Goal: Download file/media

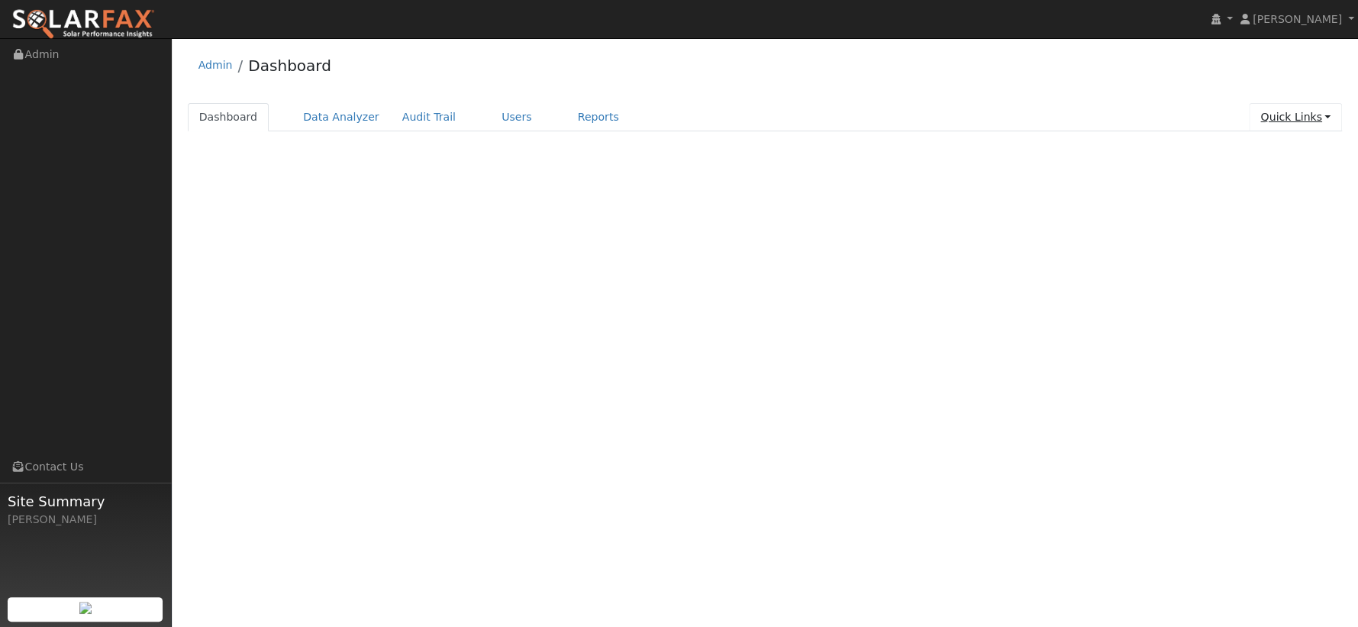
click at [1305, 120] on link "Quick Links" at bounding box center [1295, 117] width 93 height 28
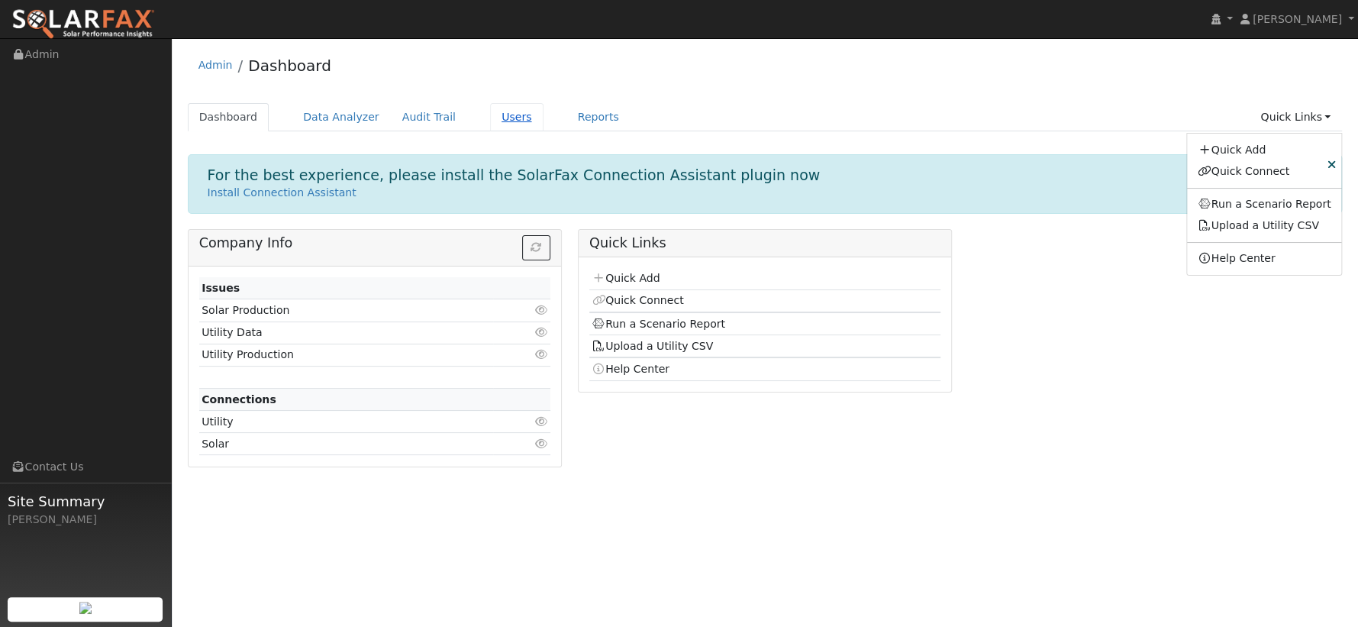
click at [496, 115] on link "Users" at bounding box center [516, 117] width 53 height 28
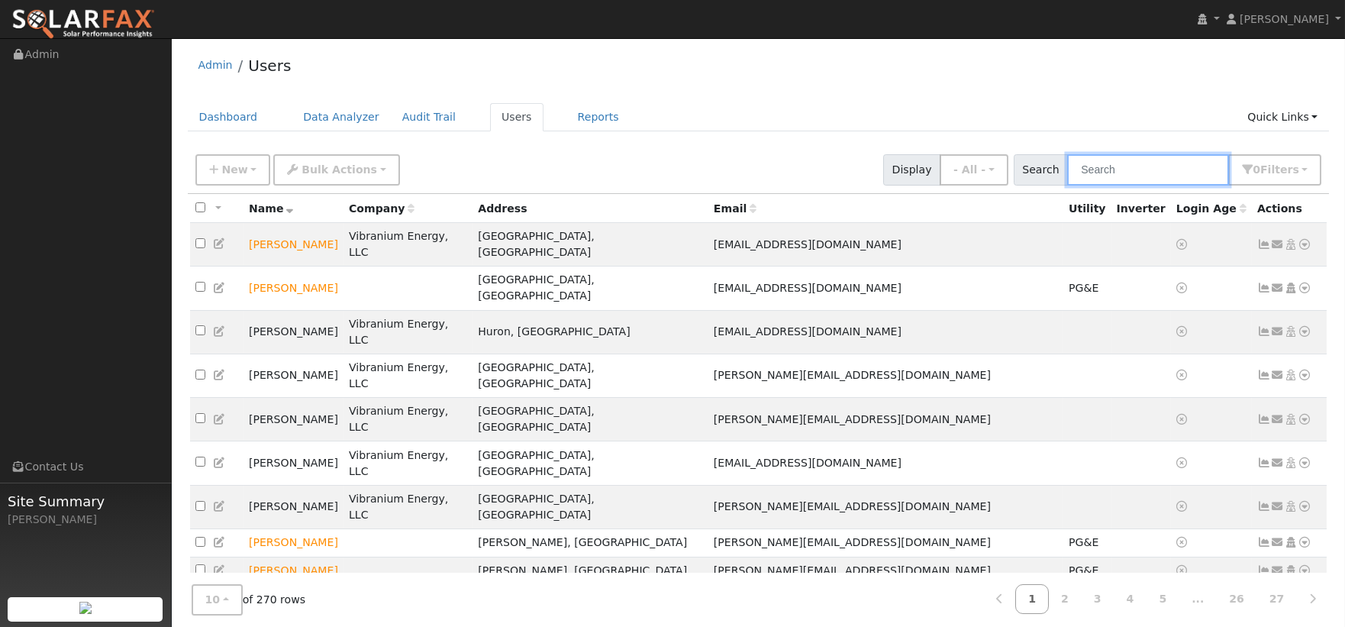
click at [1118, 169] on input "text" at bounding box center [1148, 169] width 162 height 31
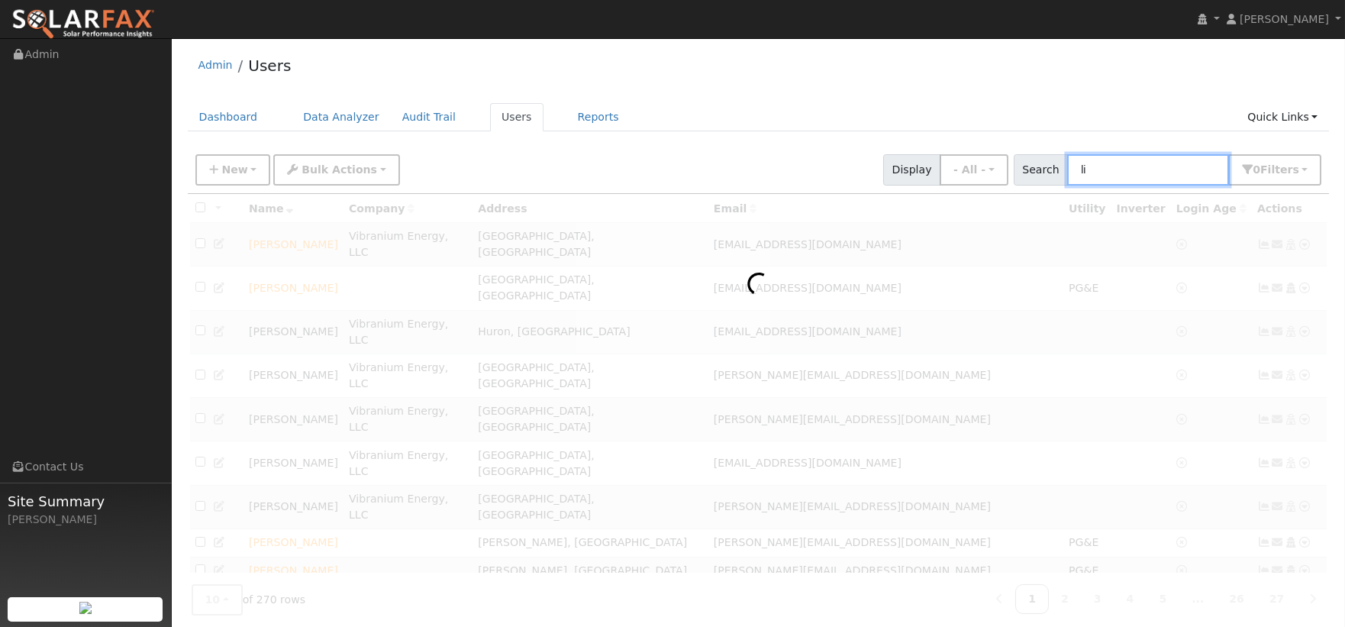
type input "l"
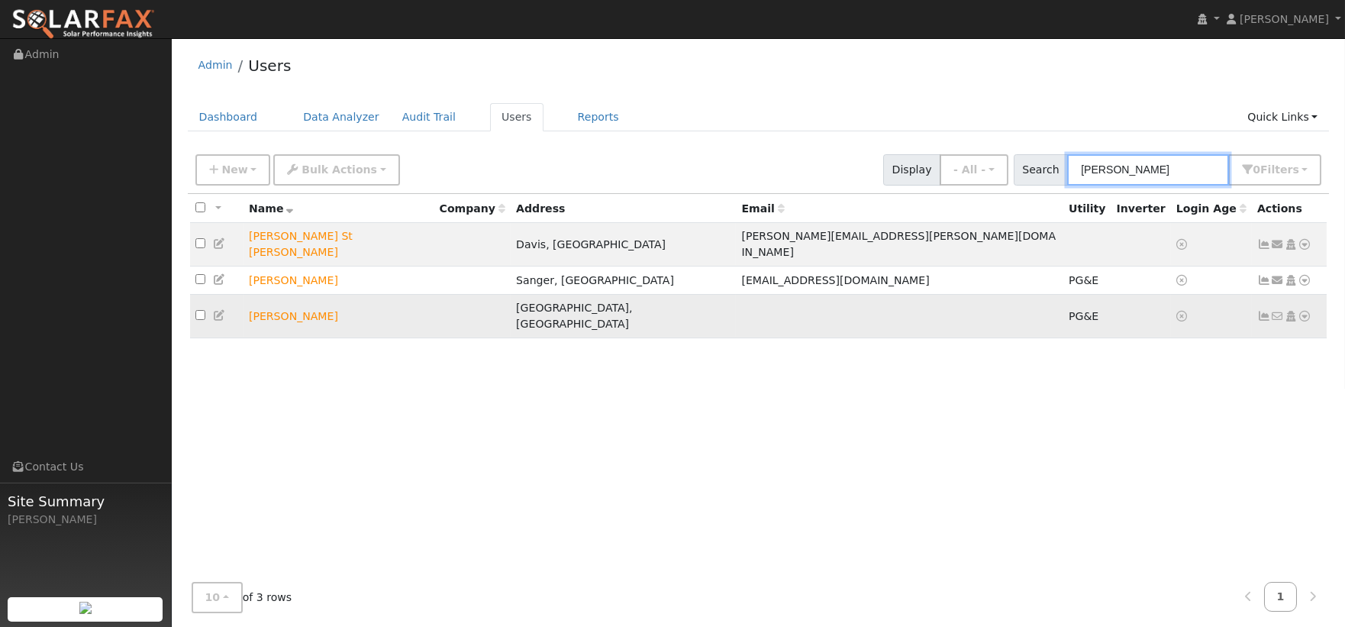
type input "elizabeth"
click at [1306, 311] on icon at bounding box center [1305, 316] width 14 height 11
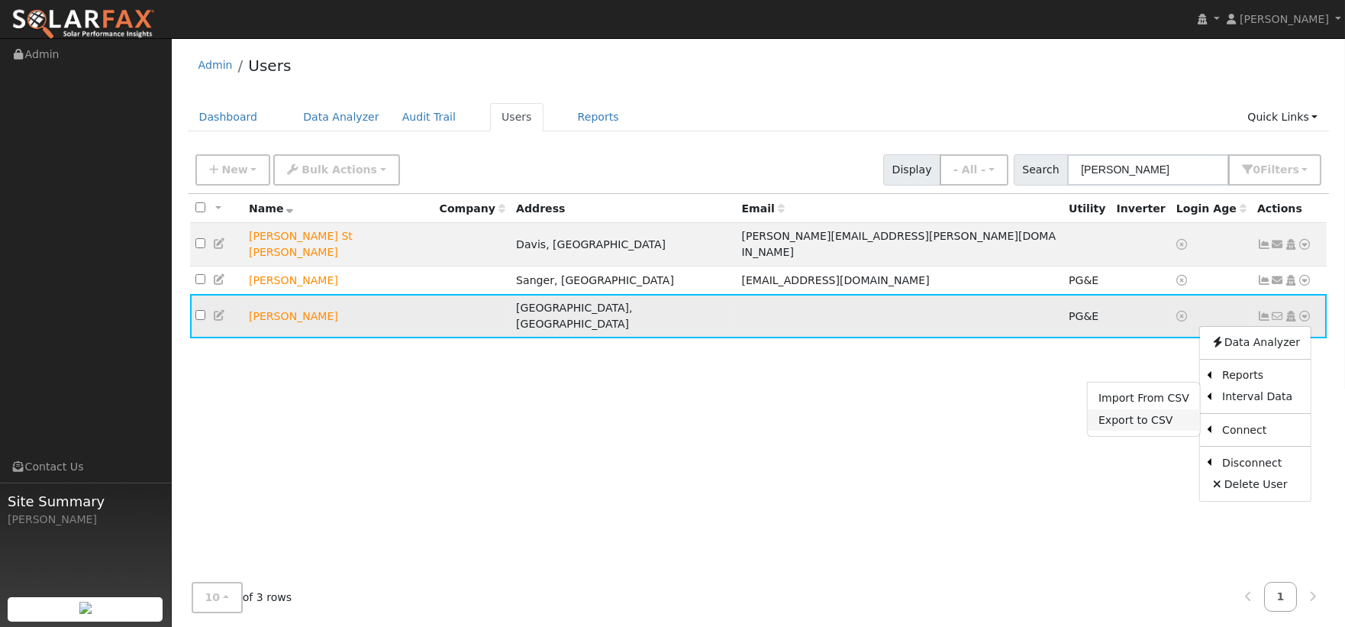
click at [1157, 409] on link "Export to CSV" at bounding box center [1144, 419] width 112 height 21
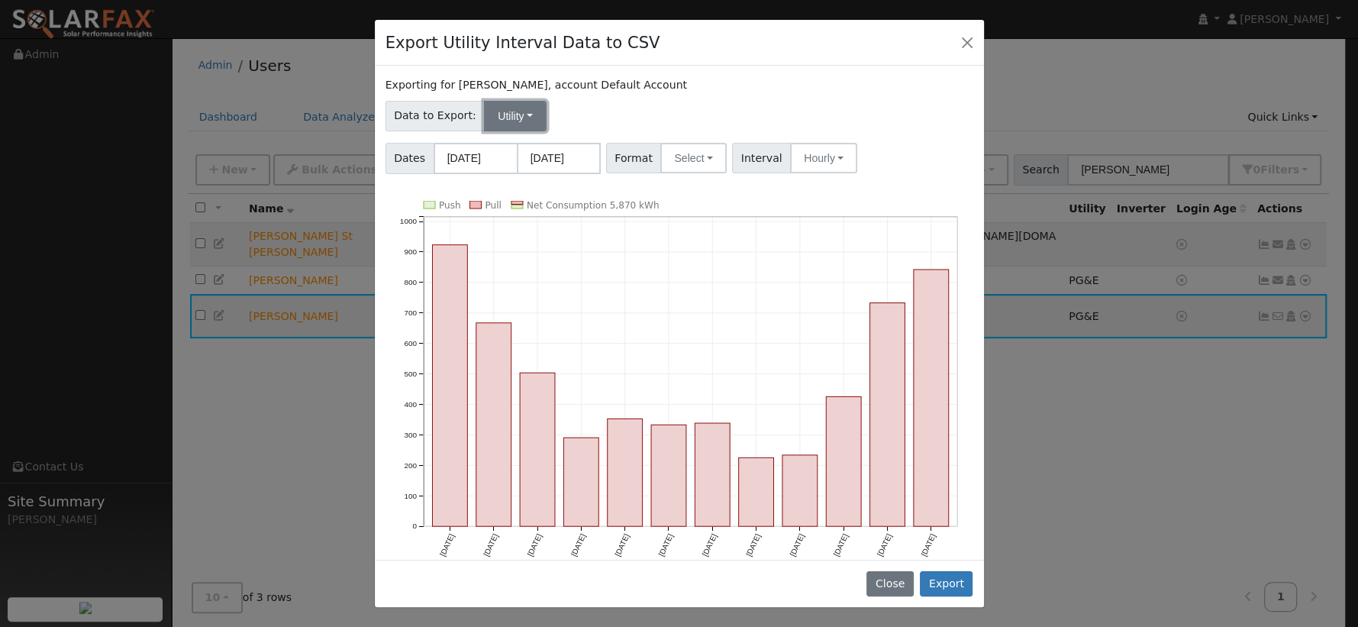
click at [519, 114] on button "Utility" at bounding box center [515, 116] width 63 height 31
click at [523, 149] on link "Utility" at bounding box center [527, 149] width 106 height 21
click at [708, 156] on button "Select" at bounding box center [693, 158] width 66 height 31
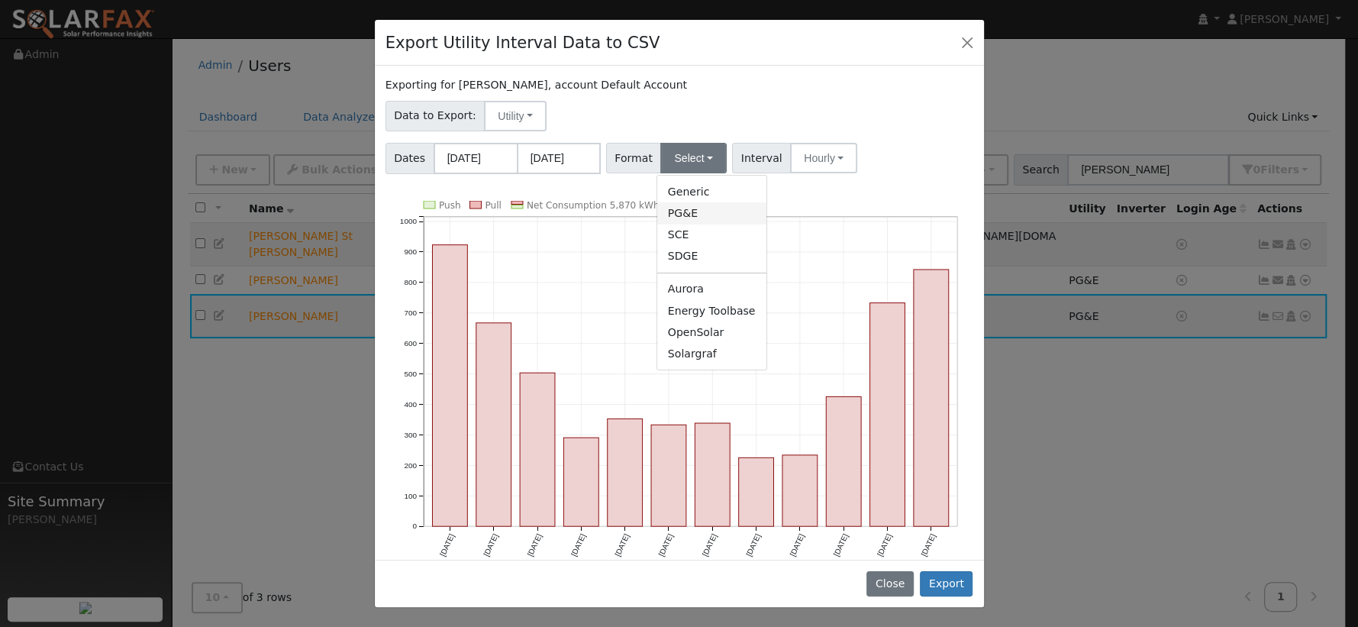
click at [711, 214] on link "PG&E" at bounding box center [711, 212] width 109 height 21
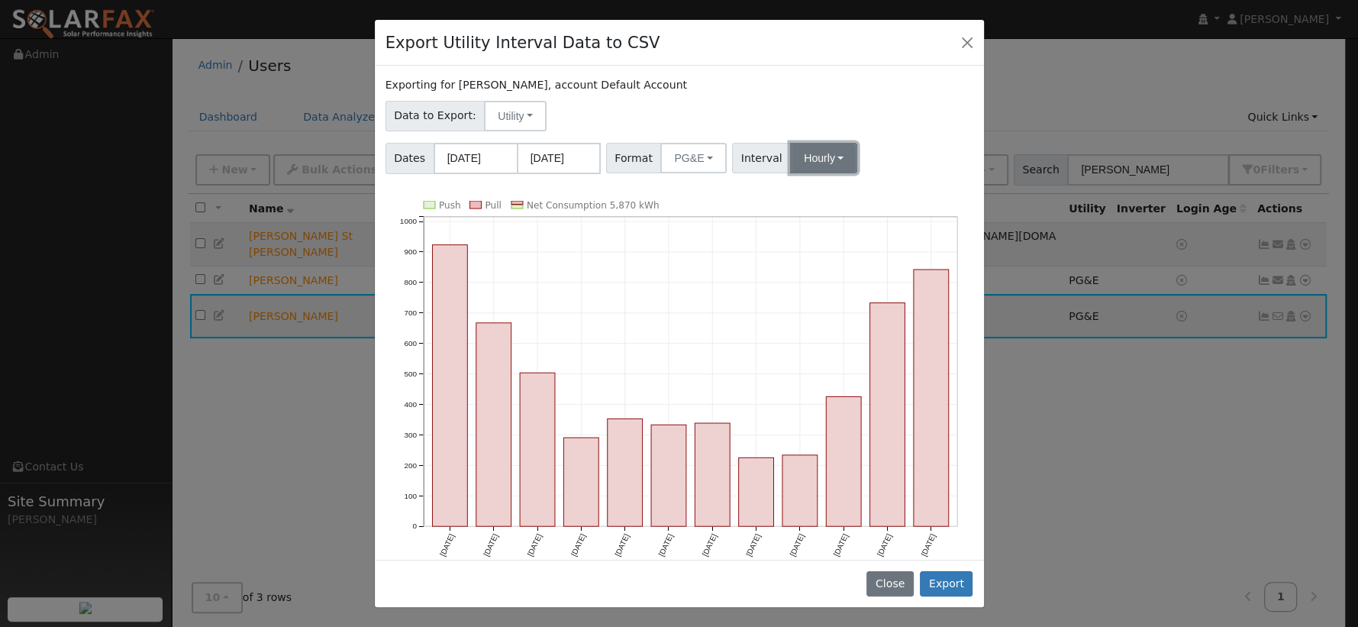
click at [826, 166] on button "Hourly" at bounding box center [823, 158] width 67 height 31
click at [830, 191] on link "15 Minute" at bounding box center [838, 191] width 106 height 21
click at [947, 585] on button "Export" at bounding box center [946, 584] width 53 height 26
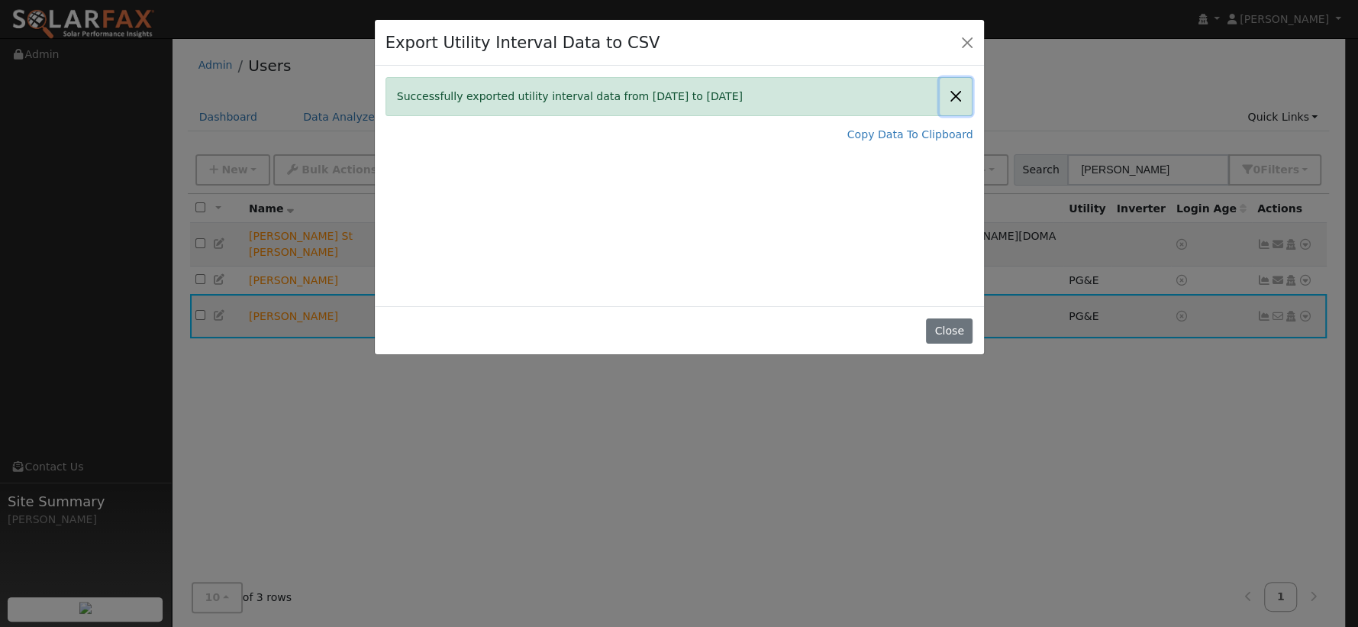
click at [959, 97] on button "Close" at bounding box center [956, 96] width 32 height 37
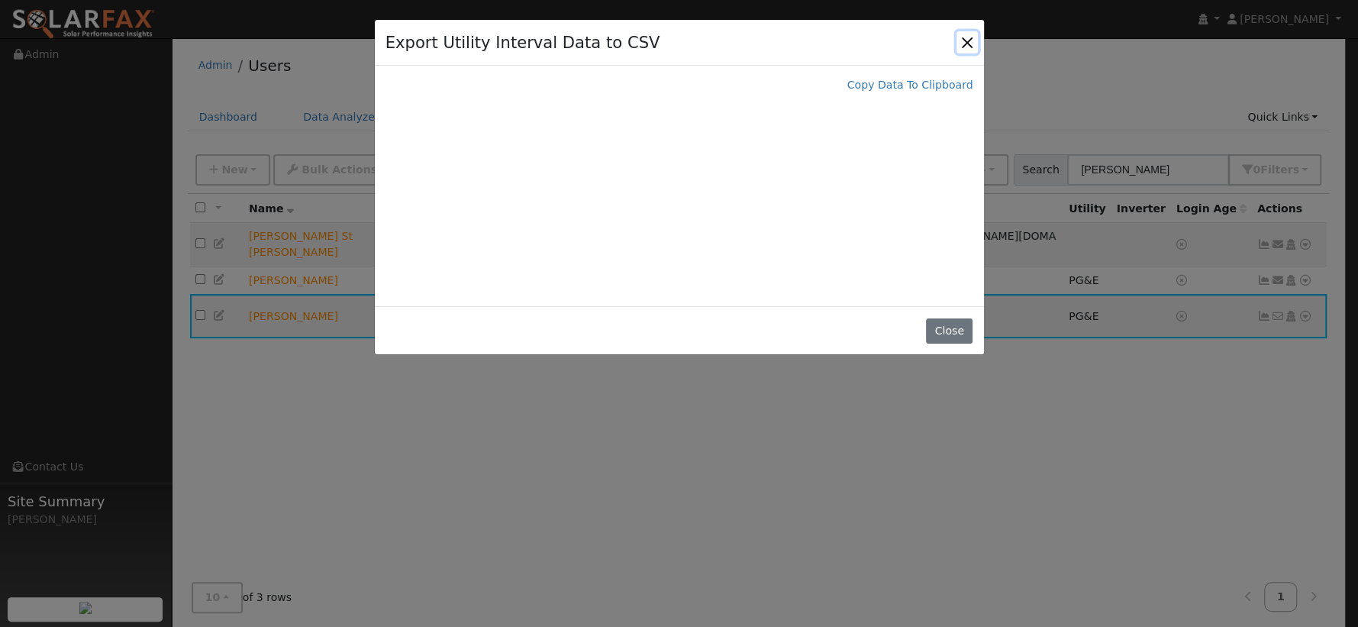
click at [966, 44] on button "Close" at bounding box center [966, 41] width 21 height 21
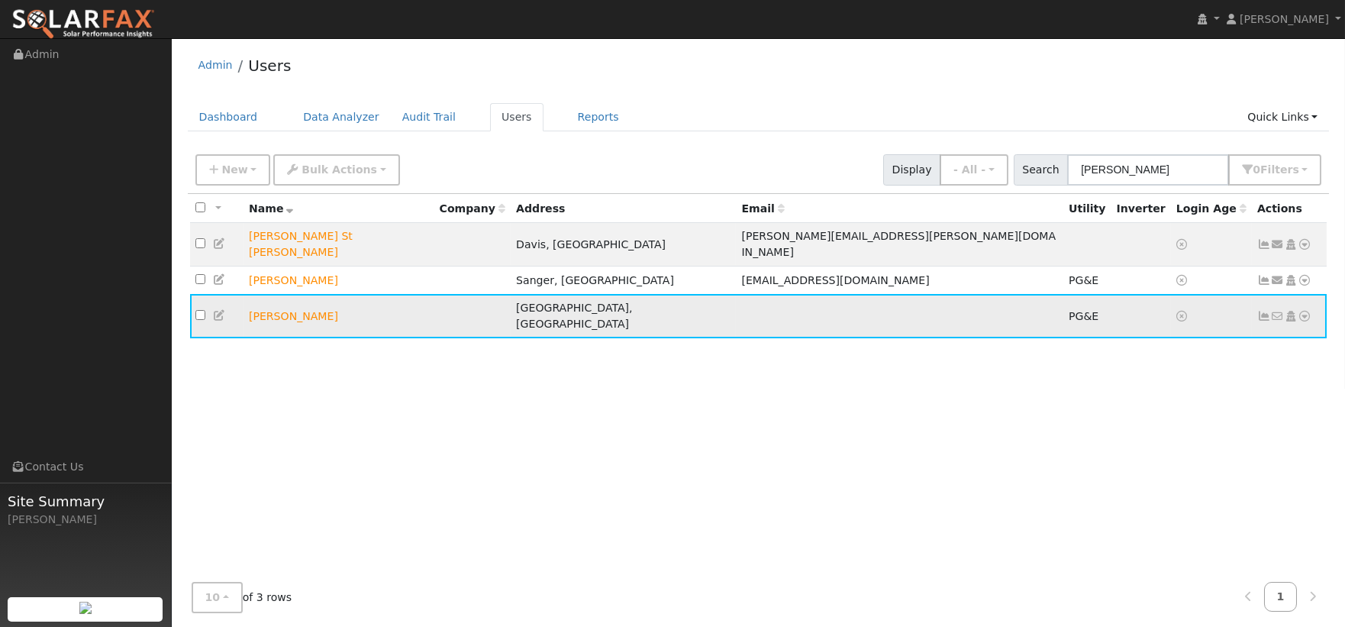
click at [1310, 311] on icon at bounding box center [1305, 316] width 14 height 11
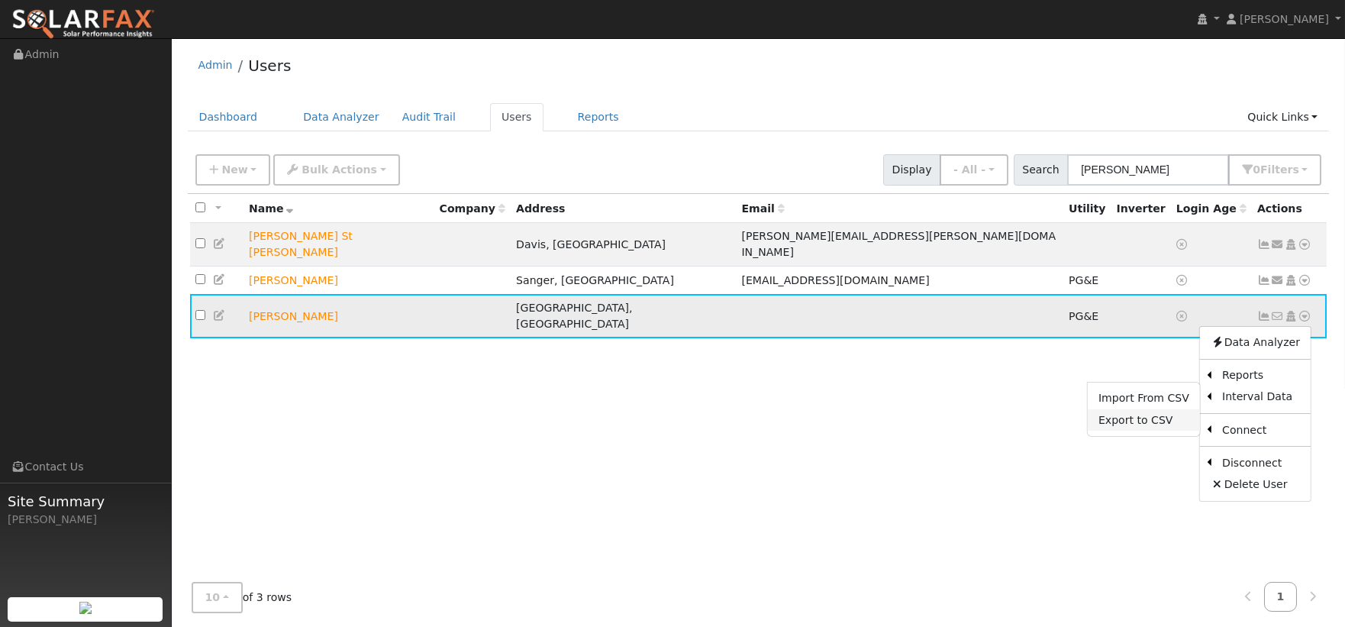
click at [1171, 409] on link "Export to CSV" at bounding box center [1144, 419] width 112 height 21
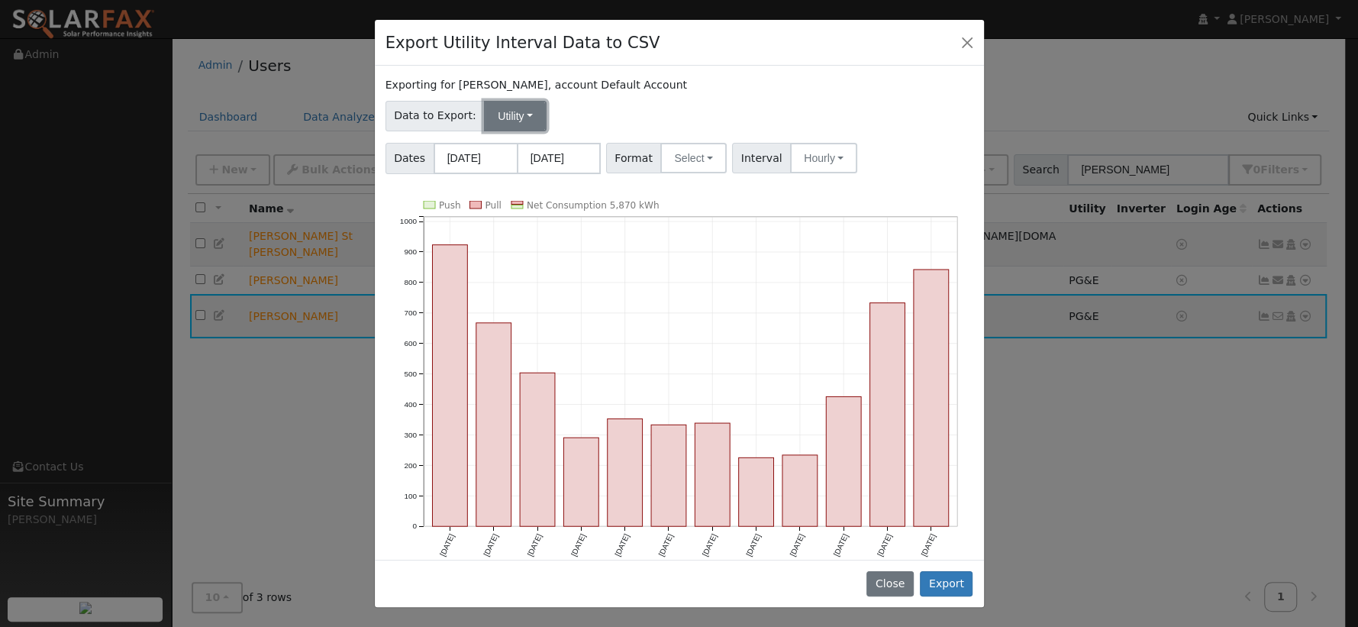
click at [510, 121] on button "Utility" at bounding box center [515, 116] width 63 height 31
click at [516, 166] on link "Solar" at bounding box center [527, 170] width 106 height 21
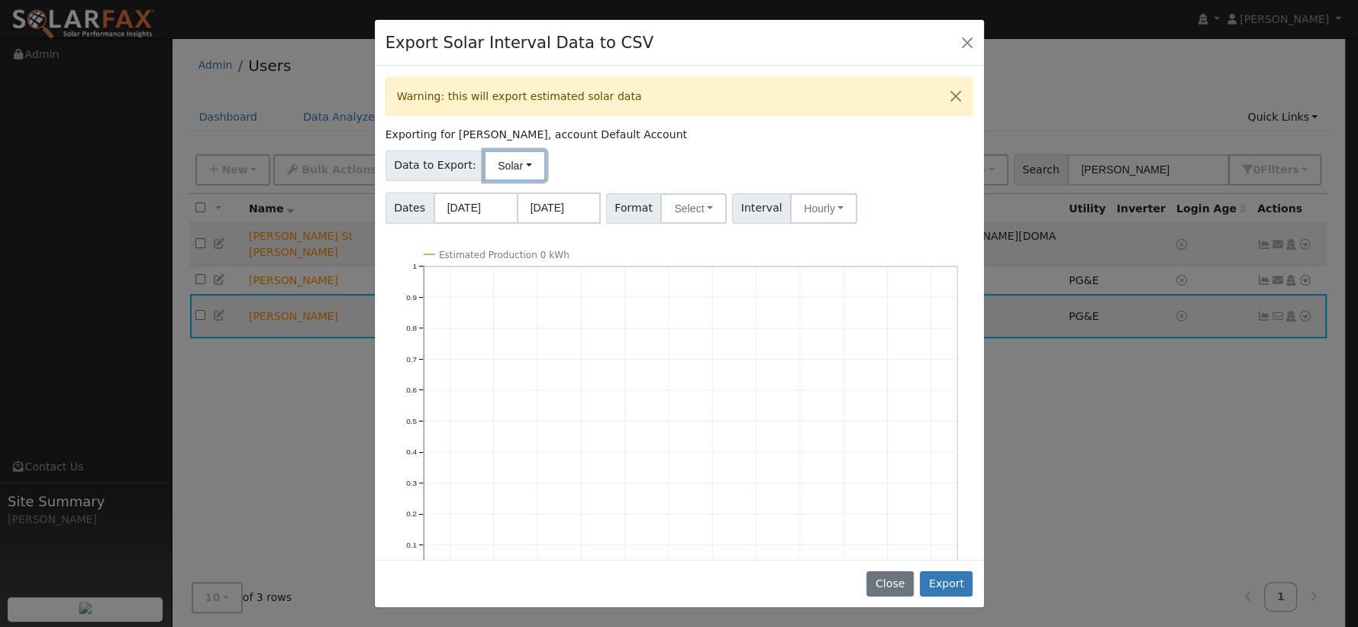
click at [517, 166] on button "Solar" at bounding box center [514, 165] width 61 height 31
click at [520, 193] on link "Utility" at bounding box center [527, 199] width 106 height 21
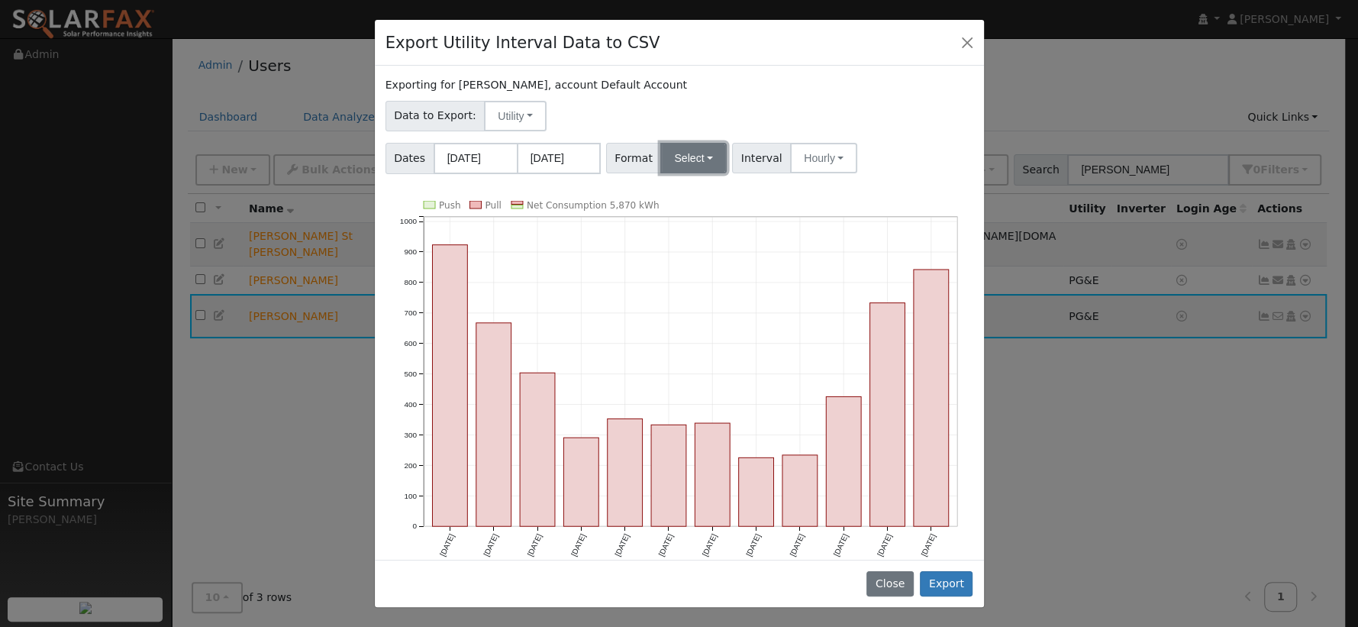
click at [687, 167] on button "Select" at bounding box center [693, 158] width 66 height 31
click at [698, 217] on link "PG&E" at bounding box center [711, 212] width 109 height 21
click at [948, 582] on button "Export" at bounding box center [946, 584] width 53 height 26
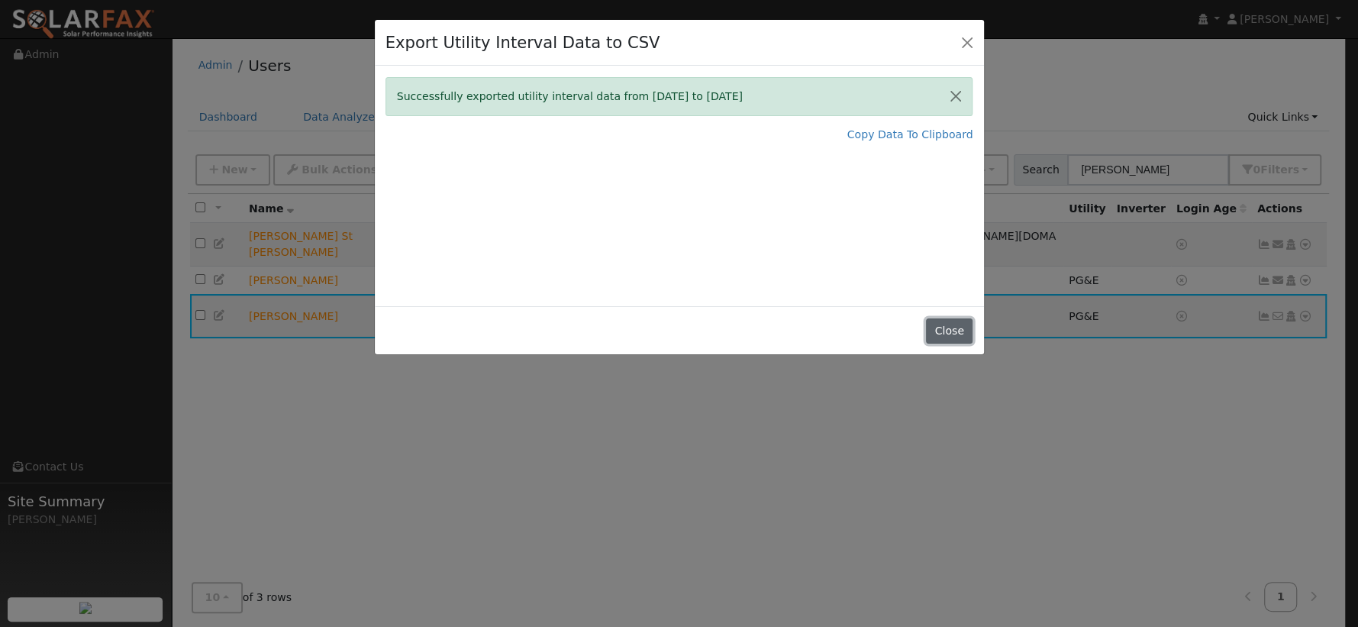
click at [952, 325] on button "Close" at bounding box center [949, 331] width 47 height 26
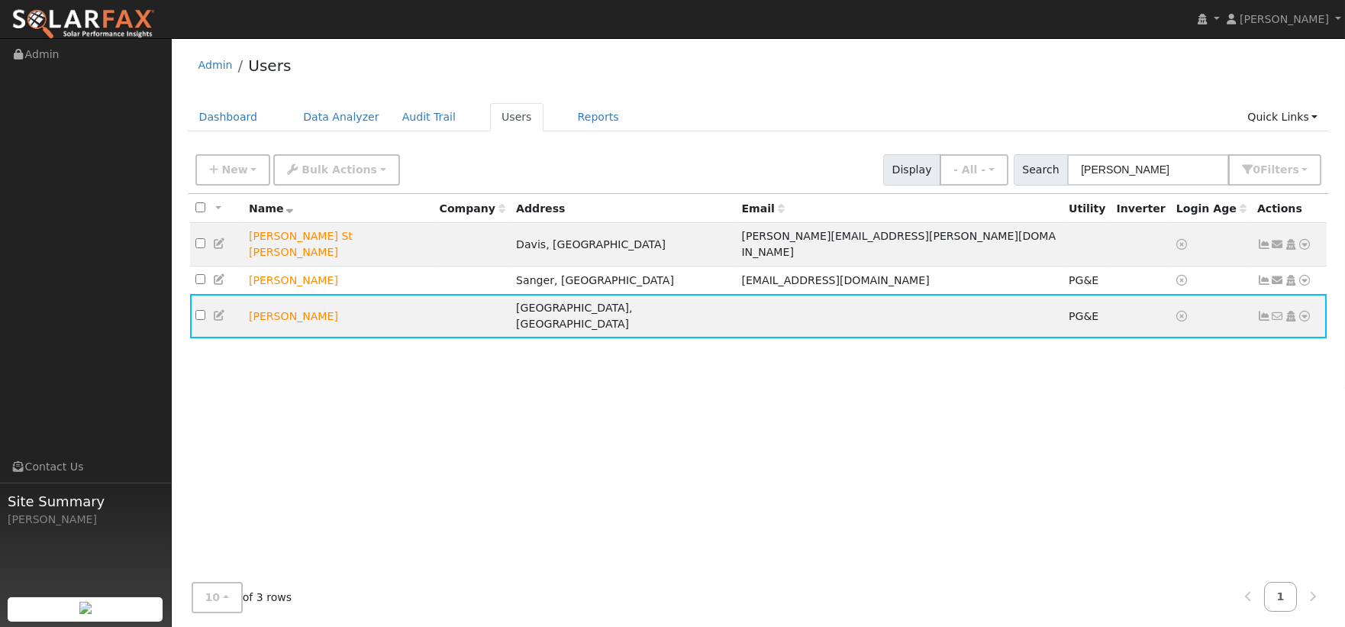
click at [198, 370] on div "All None All on page None on page Name Company Address Email Utility Inverter L…" at bounding box center [759, 382] width 1142 height 376
click at [1303, 311] on icon at bounding box center [1305, 316] width 14 height 11
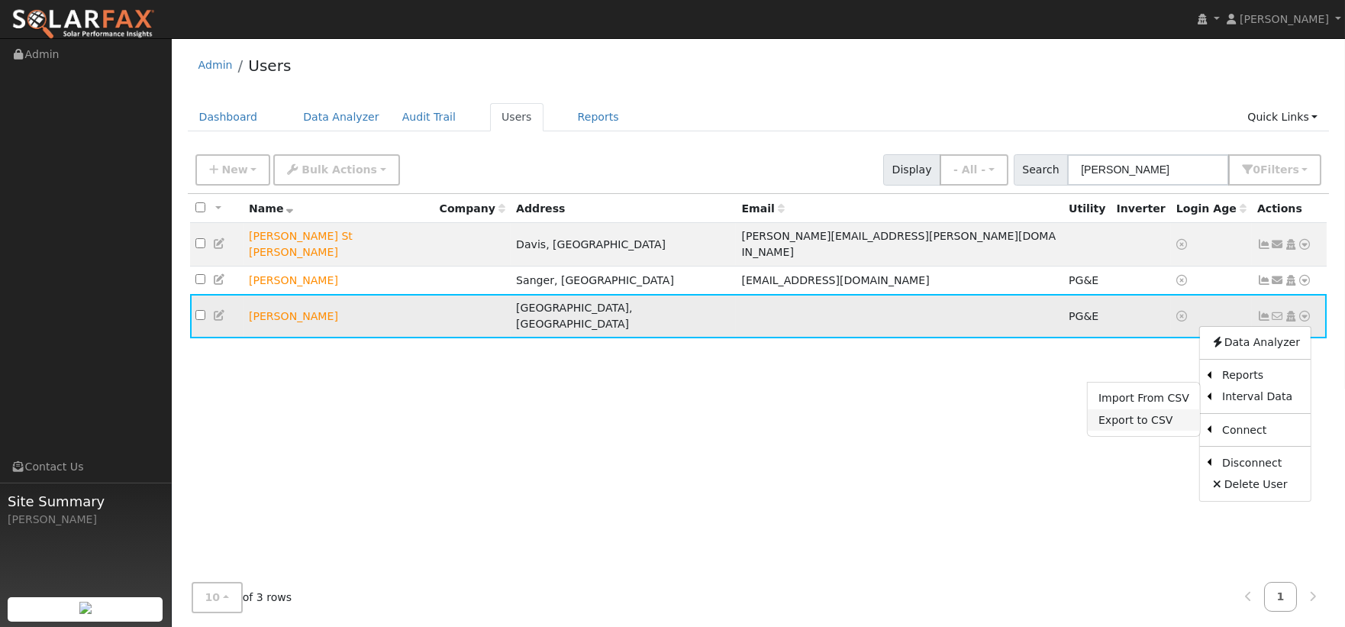
click at [1166, 409] on link "Export to CSV" at bounding box center [1144, 419] width 112 height 21
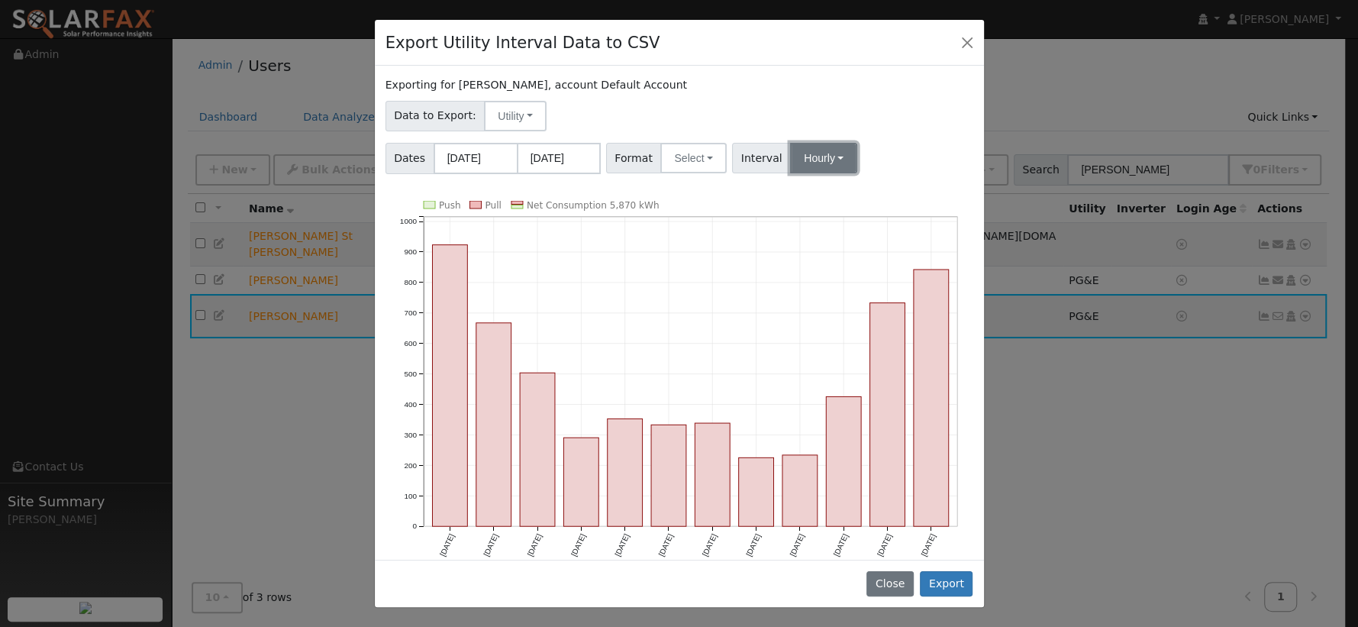
click at [829, 166] on button "Hourly" at bounding box center [823, 158] width 67 height 31
click at [818, 234] on link "Hourly" at bounding box center [838, 234] width 106 height 21
click at [950, 577] on button "Export" at bounding box center [946, 584] width 53 height 26
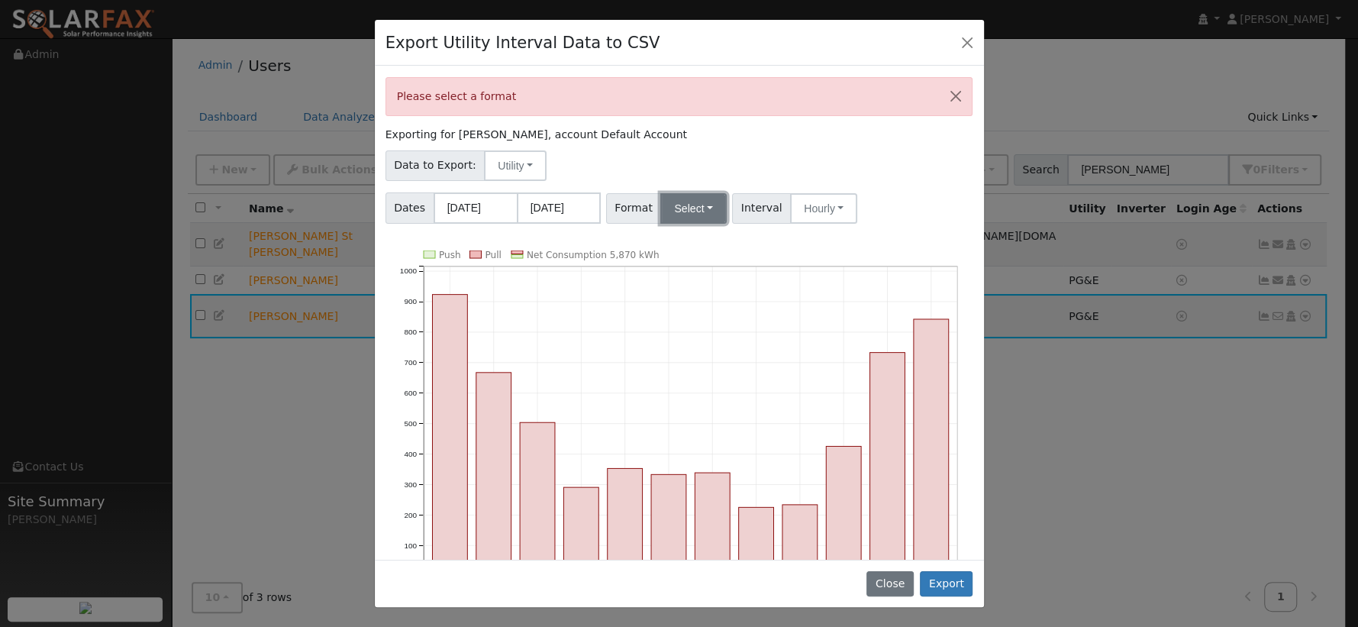
click at [681, 201] on button "Select" at bounding box center [693, 208] width 66 height 31
click at [692, 256] on link "PG&E" at bounding box center [711, 263] width 109 height 21
click at [531, 174] on button "Utility" at bounding box center [515, 165] width 63 height 31
click at [946, 580] on button "Export" at bounding box center [946, 584] width 53 height 26
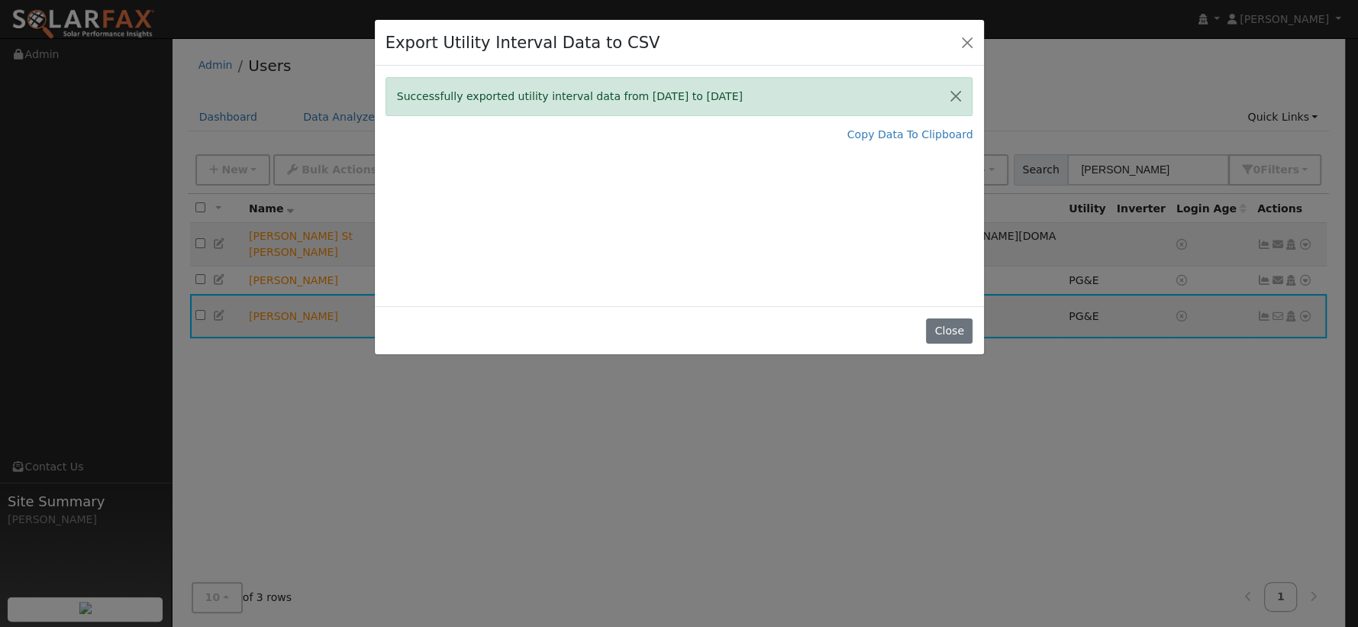
click at [934, 309] on div "Close" at bounding box center [679, 330] width 609 height 48
click at [934, 318] on button "Close" at bounding box center [949, 331] width 47 height 26
